Goal: Transaction & Acquisition: Purchase product/service

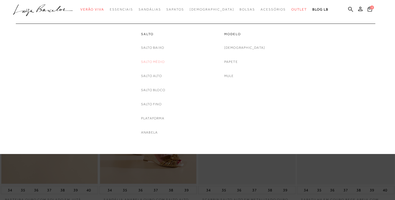
click at [155, 62] on link "Salto Médio" at bounding box center [153, 62] width 24 height 6
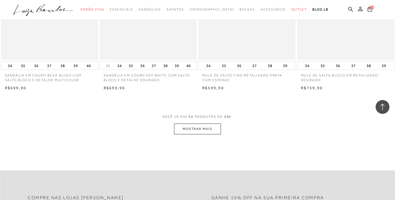
scroll to position [1049, 0]
click at [194, 134] on button "MOSTRAR MAIS" at bounding box center [197, 128] width 47 height 11
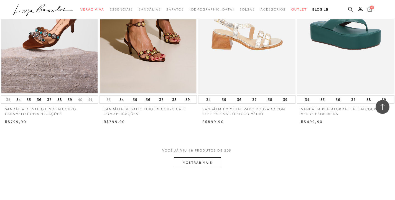
scroll to position [2103, 0]
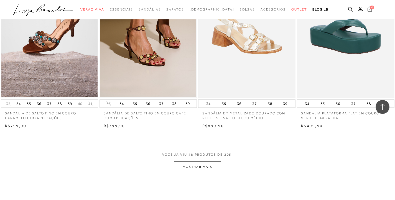
click at [212, 172] on button "MOSTRAR MAIS" at bounding box center [197, 167] width 47 height 11
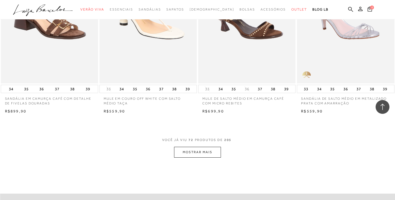
scroll to position [3230, 0]
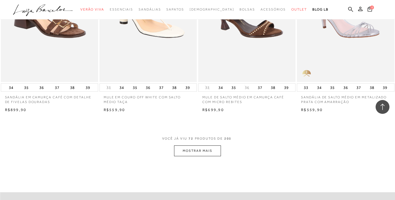
click at [203, 156] on button "MOSTRAR MAIS" at bounding box center [197, 150] width 47 height 11
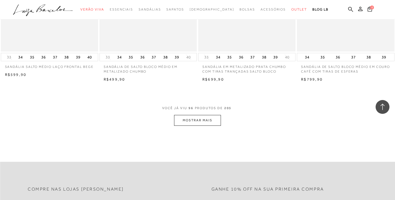
scroll to position [4362, 0]
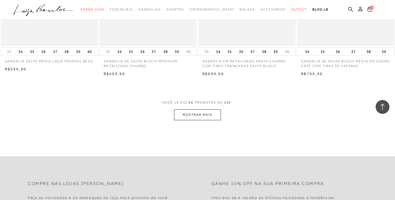
click at [186, 120] on button "MOSTRAR MAIS" at bounding box center [197, 114] width 47 height 11
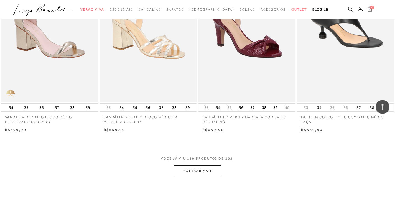
scroll to position [5413, 0]
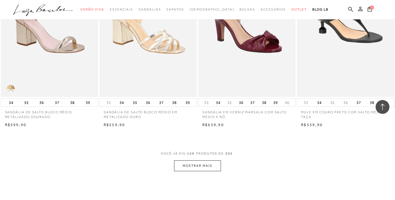
click at [197, 171] on button "MOSTRAR MAIS" at bounding box center [197, 165] width 47 height 11
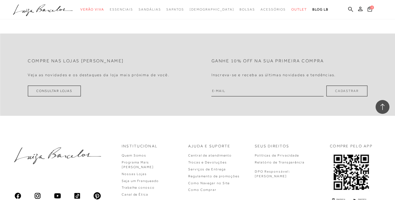
scroll to position [6630, 0]
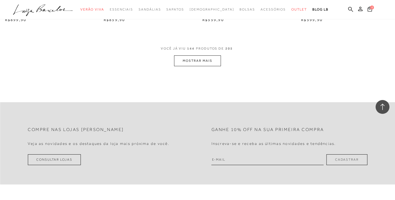
click at [199, 66] on button "MOSTRAR MAIS" at bounding box center [197, 60] width 47 height 11
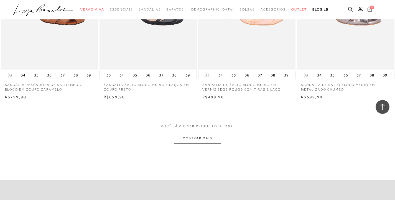
scroll to position [7742, 0]
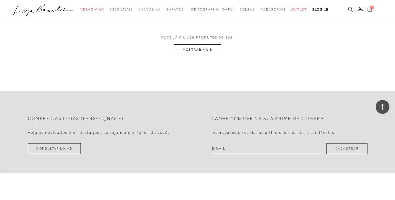
click at [198, 55] on button "MOSTRAR MAIS" at bounding box center [197, 49] width 47 height 11
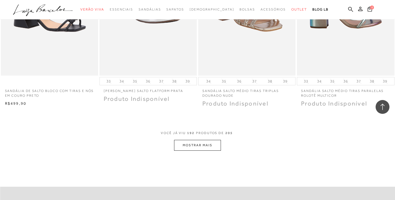
scroll to position [8759, 0]
click at [209, 150] on button "MOSTRAR MAIS" at bounding box center [197, 144] width 47 height 11
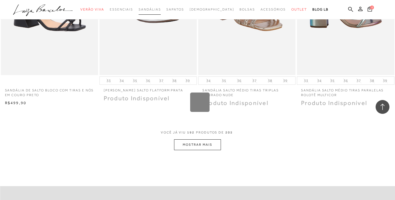
click at [161, 8] on span "Sandálias" at bounding box center [150, 9] width 22 height 4
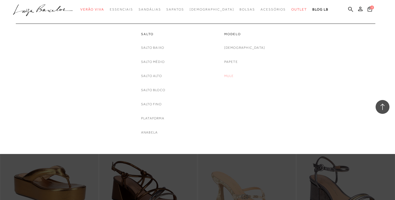
click at [234, 77] on link "Mule" at bounding box center [229, 76] width 10 height 6
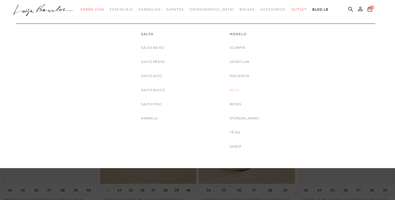
click at [239, 91] on link "Mule" at bounding box center [235, 90] width 10 height 6
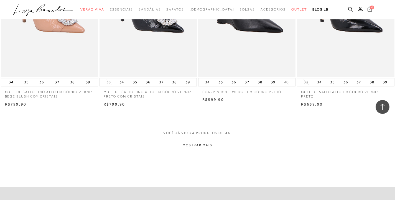
scroll to position [1025, 0]
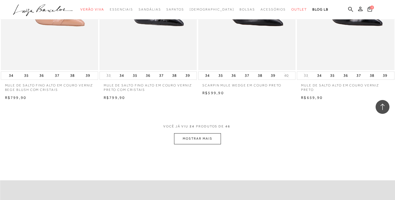
click at [217, 135] on button "MOSTRAR MAIS" at bounding box center [197, 138] width 47 height 11
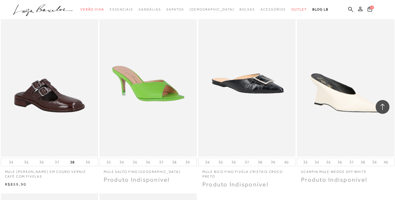
scroll to position [1720, 0]
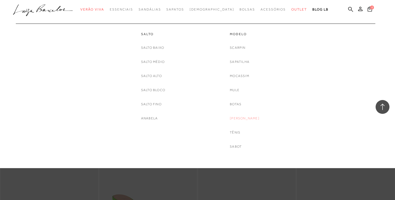
click at [244, 117] on link "[PERSON_NAME]" at bounding box center [245, 119] width 30 height 6
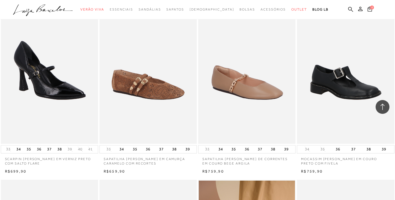
scroll to position [402, 0]
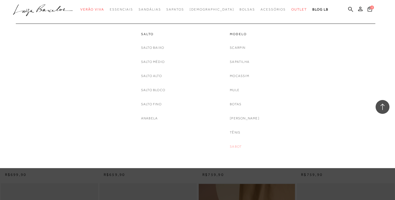
click at [242, 145] on link "Sabot" at bounding box center [236, 147] width 12 height 6
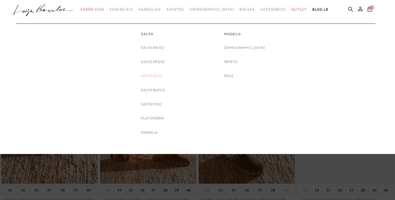
click at [152, 76] on link "Salto Alto" at bounding box center [151, 76] width 21 height 6
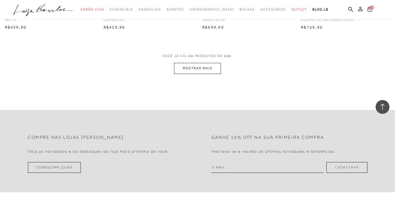
scroll to position [1082, 0]
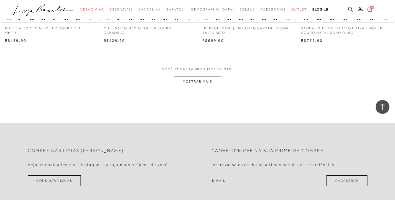
click at [211, 78] on button "MOSTRAR MAIS" at bounding box center [197, 81] width 47 height 11
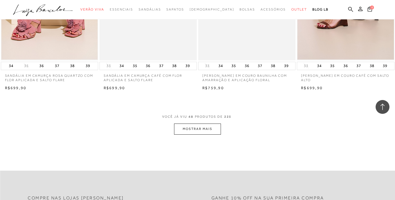
scroll to position [2137, 0]
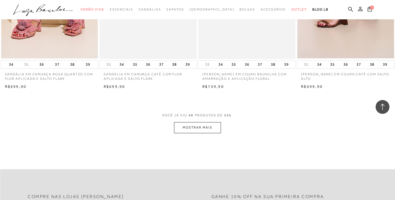
click at [202, 127] on button "MOSTRAR MAIS" at bounding box center [197, 127] width 47 height 11
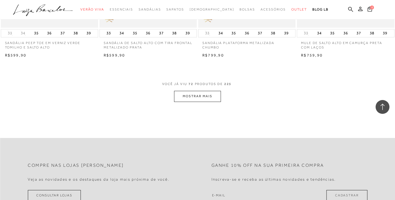
scroll to position [3273, 0]
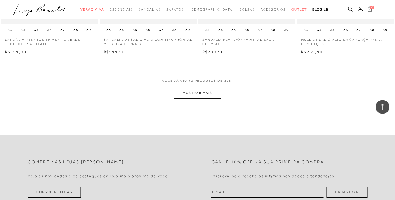
click at [211, 97] on button "MOSTRAR MAIS" at bounding box center [197, 93] width 47 height 11
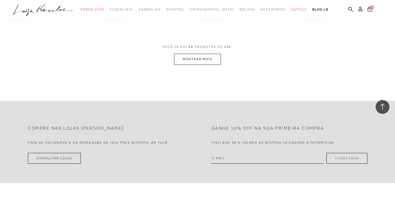
scroll to position [4407, 0]
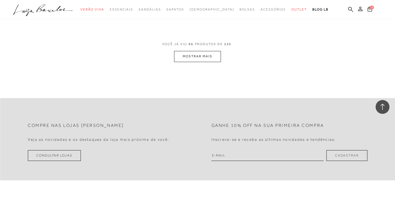
click at [212, 52] on button "MOSTRAR MAIS" at bounding box center [197, 56] width 47 height 11
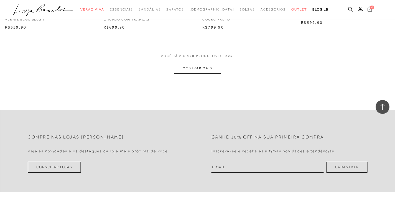
scroll to position [5485, 0]
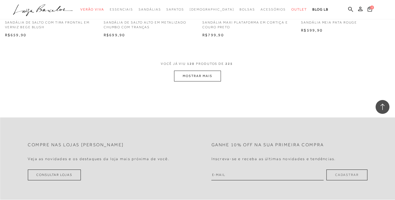
click at [206, 71] on button "MOSTRAR MAIS" at bounding box center [197, 76] width 47 height 11
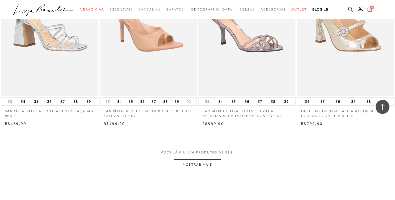
scroll to position [6493, 0]
click at [209, 159] on button "MOSTRAR MAIS" at bounding box center [197, 164] width 47 height 11
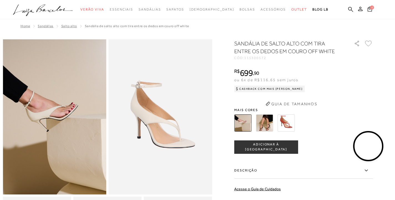
click at [292, 127] on img at bounding box center [285, 122] width 17 height 17
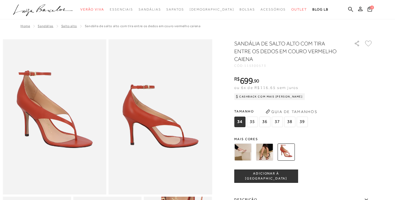
click at [266, 155] on img at bounding box center [264, 151] width 17 height 17
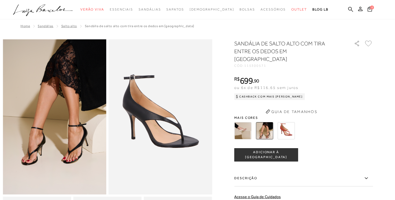
click at [247, 121] on div "SANDÁLIA DE SALTO ALTO COM TIRA ENTRE OS DEDOS EM COURO PRETO CÓD: 115300571 × …" at bounding box center [303, 156] width 139 height 233
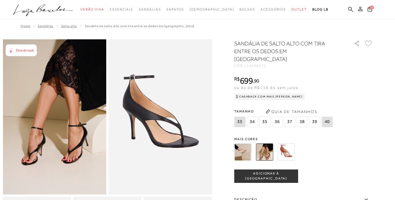
click at [246, 143] on img at bounding box center [242, 151] width 17 height 17
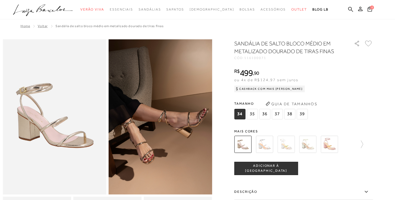
click at [263, 115] on span "36" at bounding box center [264, 114] width 11 height 11
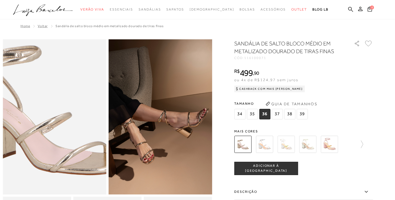
click at [63, 122] on img at bounding box center [45, 113] width 207 height 311
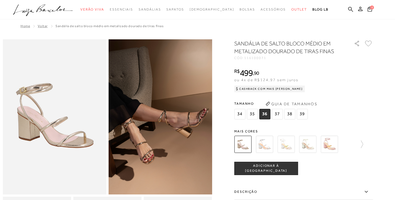
click at [326, 146] on img at bounding box center [329, 144] width 17 height 17
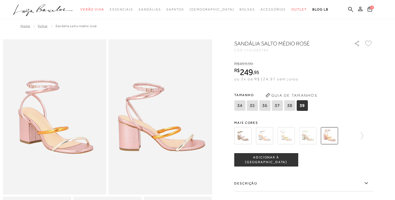
click at [311, 127] on img at bounding box center [307, 135] width 17 height 17
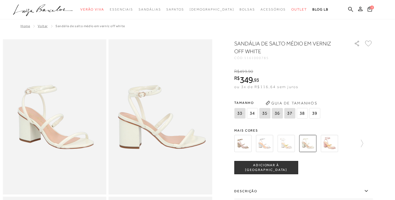
click at [290, 122] on div "SANDÁLIA DE SALTO MÉDIO EM VERNIZ OFF WHITE CÓD: 1161000785 × É necessário sele…" at bounding box center [303, 163] width 139 height 246
click at [286, 136] on img at bounding box center [285, 143] width 17 height 17
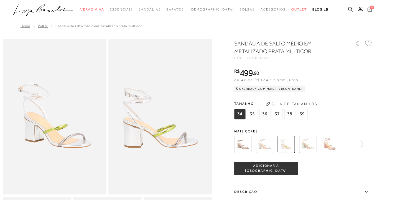
click at [268, 143] on img at bounding box center [264, 144] width 17 height 17
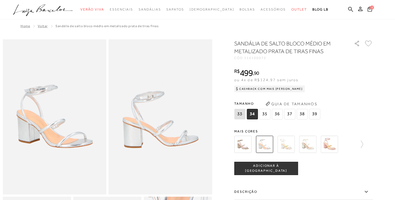
click at [247, 145] on img at bounding box center [242, 144] width 17 height 17
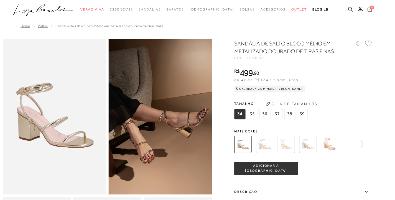
click at [367, 45] on icon at bounding box center [368, 43] width 7 height 6
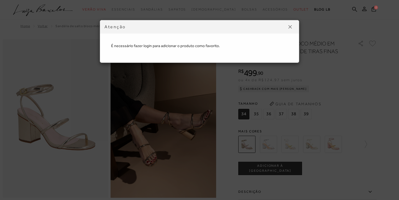
click at [289, 29] on button at bounding box center [290, 26] width 9 height 9
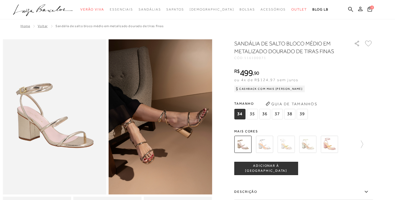
click at [360, 9] on icon at bounding box center [360, 9] width 4 height 4
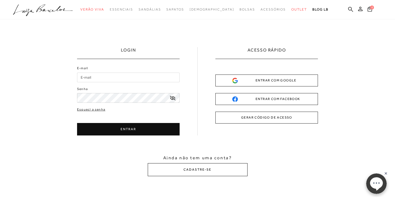
click at [211, 166] on button "CADASTRE-SE" at bounding box center [198, 169] width 100 height 13
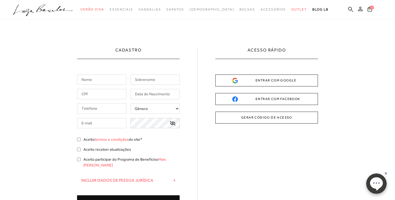
click at [109, 81] on input "text" at bounding box center [101, 80] width 49 height 10
type input "CAROLINA"
type input "B"
type input "NEVES VIEIRA"
type input "107.324.586-17"
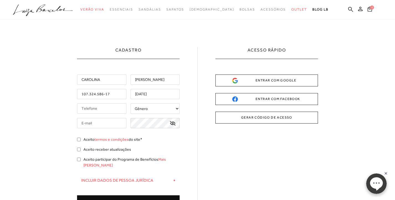
type input "04/06/1992"
click at [108, 111] on input "tel" at bounding box center [101, 108] width 49 height 10
type input "(31) 99502-4799"
click at [178, 109] on select "Gênero Feminino Masculino" at bounding box center [154, 108] width 49 height 11
select select
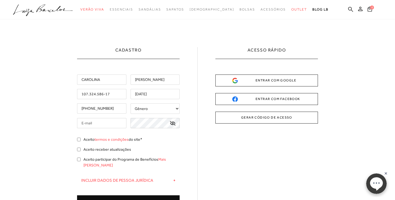
click at [120, 126] on input "text" at bounding box center [101, 123] width 49 height 10
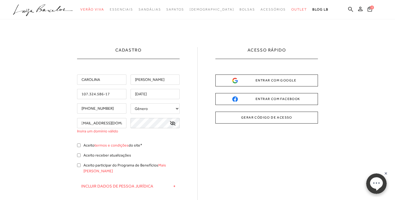
scroll to position [0, 4]
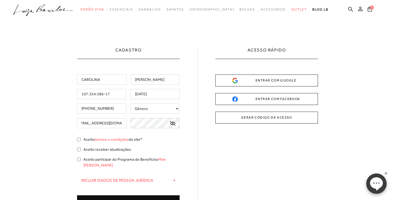
type input "[EMAIL_ADDRESS][DOMAIN_NAME]"
click at [173, 124] on icon at bounding box center [173, 123] width 6 height 4
click at [79, 140] on input "Aceito termos e condições do site*" at bounding box center [79, 140] width 4 height 4
checkbox input "true"
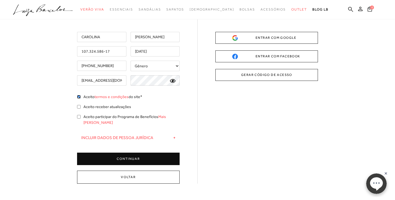
scroll to position [44, 0]
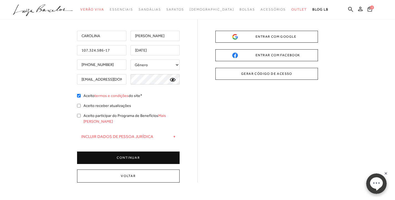
click at [158, 152] on button "CONTINUAR" at bounding box center [128, 158] width 102 height 12
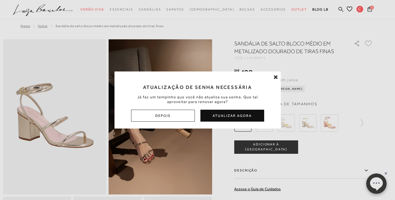
click at [244, 118] on button "Atualizar Agora" at bounding box center [232, 116] width 64 height 12
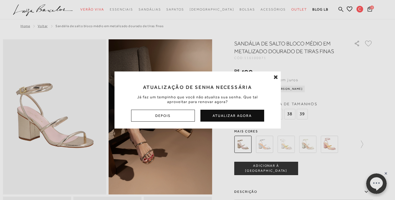
click at [237, 116] on button "Atualizar Agora" at bounding box center [232, 116] width 64 height 12
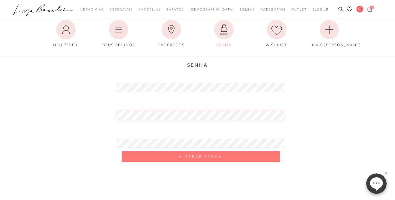
scroll to position [39, 0]
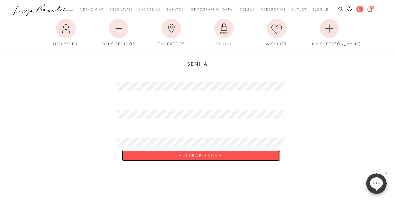
click at [175, 154] on button "Alterar Senha" at bounding box center [201, 155] width 158 height 11
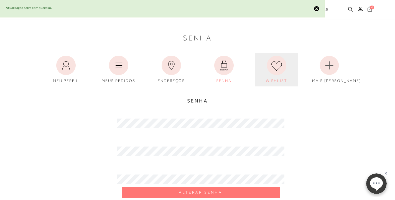
scroll to position [0, 0]
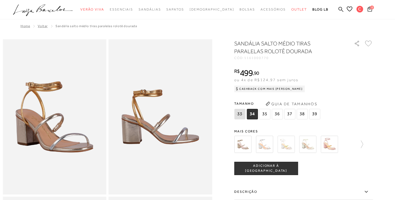
click at [278, 113] on span "36" at bounding box center [276, 114] width 11 height 11
click at [367, 42] on icon at bounding box center [368, 44] width 6 height 6
click at [263, 147] on img at bounding box center [264, 144] width 17 height 17
click at [286, 144] on img at bounding box center [285, 144] width 17 height 17
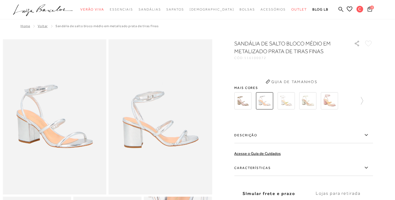
click at [246, 102] on div "SANDÁLIA DE SALTO BLOCO MÉDIO EM METALIZADO PRATA DE TIRAS FINAS CÓD: 116100072…" at bounding box center [303, 135] width 139 height 190
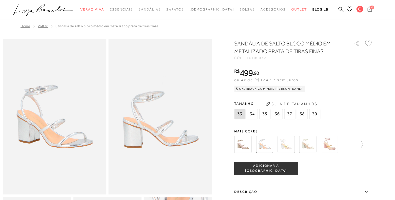
click at [243, 125] on div "SANDÁLIA DE SALTO BLOCO MÉDIO EM METALIZADO PRATA DE TIRAS FINAS CÓD: 116100072…" at bounding box center [303, 163] width 139 height 247
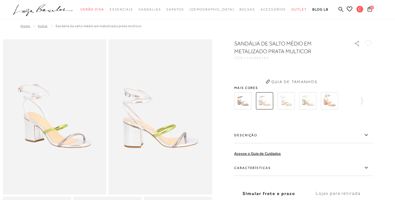
click at [243, 142] on label "Descrição" at bounding box center [303, 135] width 139 height 16
click at [0, 0] on input "Descrição" at bounding box center [0, 0] width 0 height 0
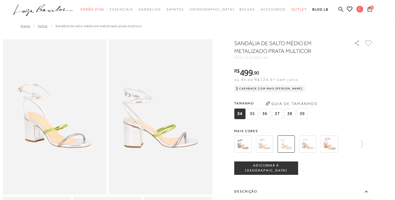
click at [242, 141] on img at bounding box center [242, 143] width 17 height 17
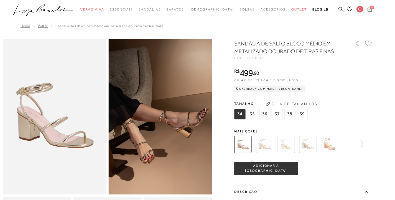
click at [268, 112] on span "36" at bounding box center [264, 114] width 11 height 11
click at [369, 44] on icon at bounding box center [368, 43] width 7 height 6
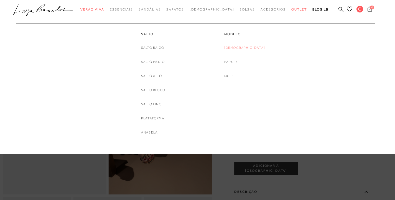
click at [247, 46] on link "[DEMOGRAPHIC_DATA]" at bounding box center [244, 48] width 41 height 6
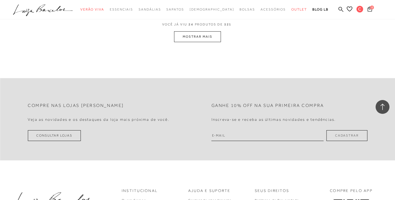
scroll to position [1086, 0]
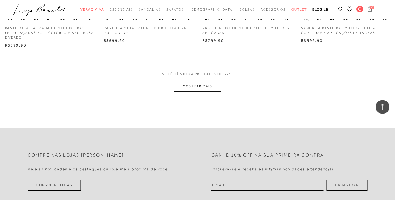
click at [211, 86] on button "MOSTRAR MAIS" at bounding box center [197, 86] width 47 height 11
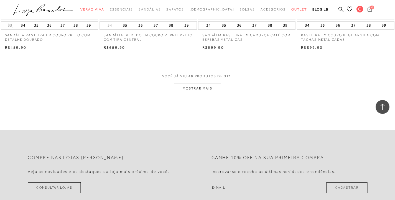
scroll to position [2183, 0]
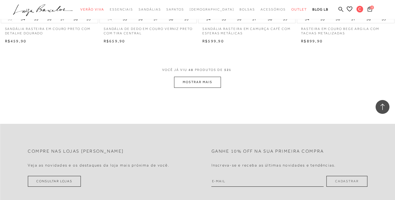
click at [214, 83] on button "MOSTRAR MAIS" at bounding box center [197, 82] width 47 height 11
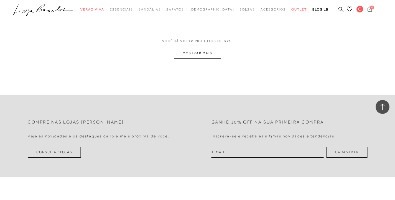
scroll to position [3315, 0]
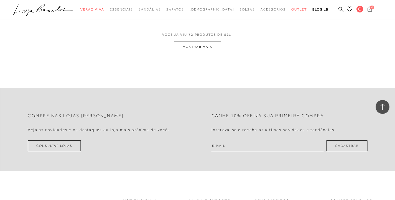
click at [212, 47] on button "MOSTRAR MAIS" at bounding box center [197, 47] width 47 height 11
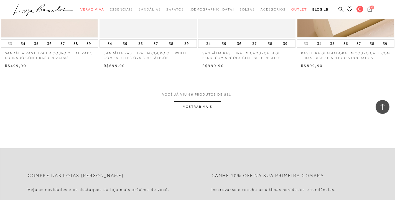
scroll to position [4352, 0]
click at [191, 104] on button "MOSTRAR MAIS" at bounding box center [197, 106] width 47 height 11
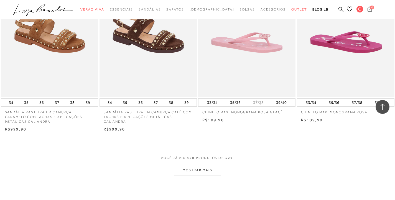
scroll to position [5404, 0]
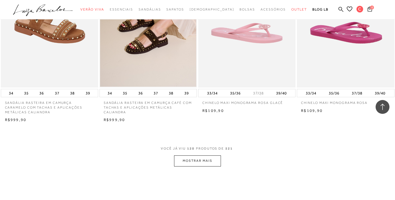
click at [192, 161] on button "MOSTRAR MAIS" at bounding box center [197, 160] width 47 height 11
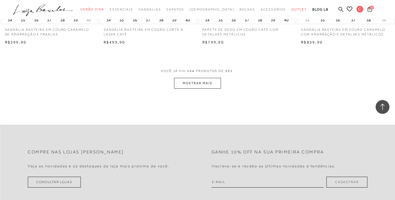
scroll to position [6556, 0]
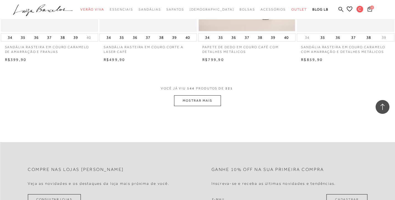
click at [201, 106] on button "MOSTRAR MAIS" at bounding box center [197, 100] width 47 height 11
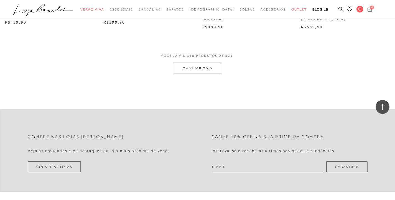
scroll to position [7664, 0]
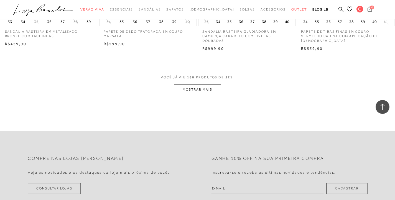
click at [211, 92] on button "MOSTRAR MAIS" at bounding box center [197, 89] width 47 height 11
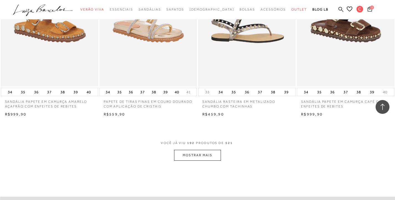
scroll to position [8716, 0]
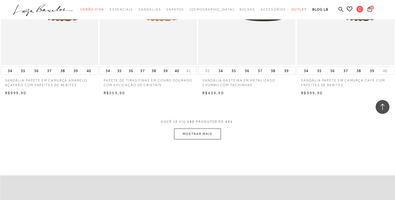
click at [213, 137] on button "MOSTRAR MAIS" at bounding box center [197, 134] width 47 height 11
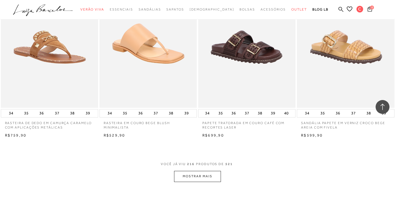
scroll to position [9811, 0]
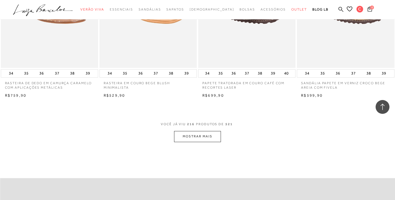
click at [215, 134] on button "MOSTRAR MAIS" at bounding box center [197, 136] width 47 height 11
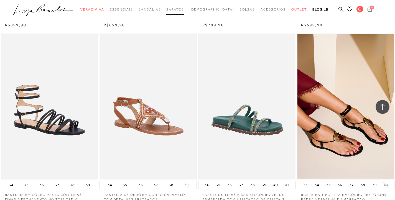
scroll to position [9102, 0]
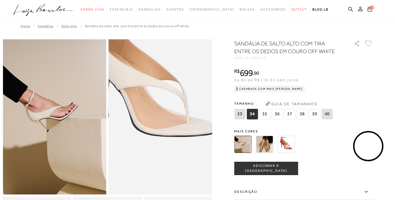
click at [174, 162] on img at bounding box center [148, 74] width 207 height 311
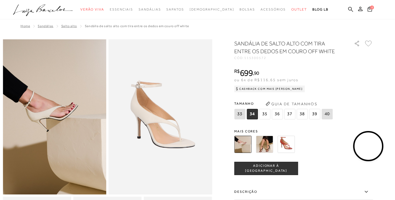
click at [279, 116] on span "36" at bounding box center [276, 114] width 11 height 11
click at [370, 43] on icon at bounding box center [368, 43] width 7 height 6
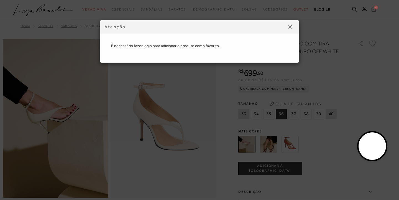
click at [290, 28] on img at bounding box center [289, 26] width 3 height 3
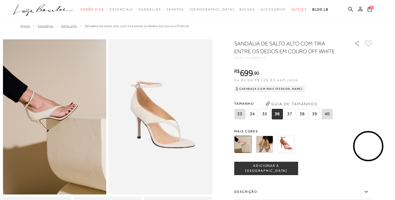
click at [361, 10] on icon at bounding box center [360, 9] width 4 height 4
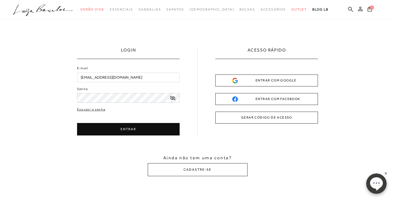
click at [139, 128] on button "ENTRAR" at bounding box center [128, 129] width 102 height 12
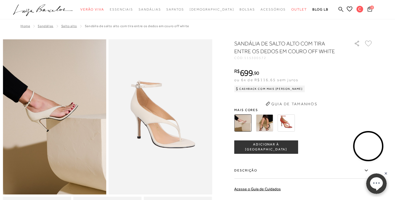
click at [370, 42] on icon at bounding box center [368, 43] width 7 height 6
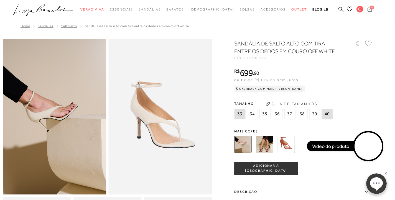
click at [371, 43] on icon at bounding box center [368, 43] width 7 height 6
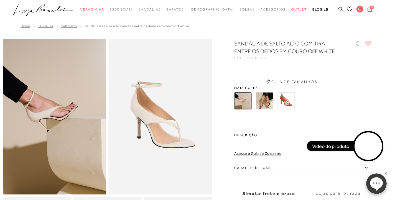
click at [373, 153] on video at bounding box center [368, 146] width 26 height 26
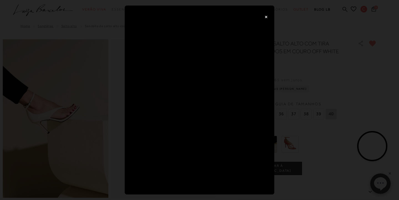
click at [267, 16] on button "×" at bounding box center [265, 16] width 11 height 11
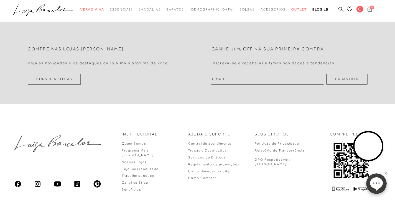
scroll to position [653, 0]
